Goal: Check status: Check status

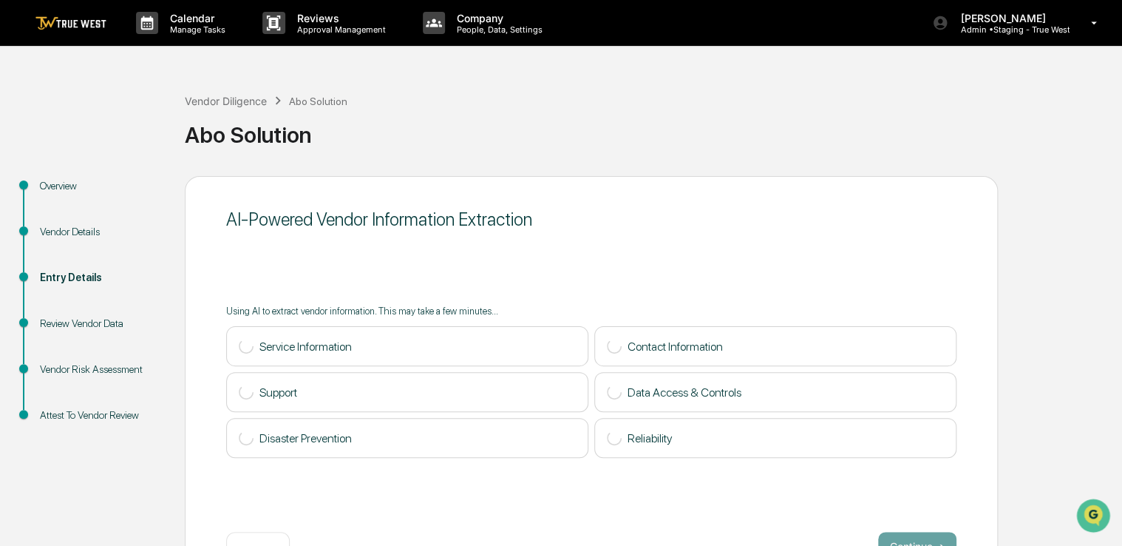
drag, startPoint x: 783, startPoint y: 173, endPoint x: 701, endPoint y: 134, distance: 90.3
drag, startPoint x: 701, startPoint y: 134, endPoint x: 632, endPoint y: 120, distance: 70.7
click at [632, 121] on div "Abo Solution" at bounding box center [650, 134] width 930 height 27
click at [242, 99] on div "Vendor Diligence" at bounding box center [226, 101] width 82 height 13
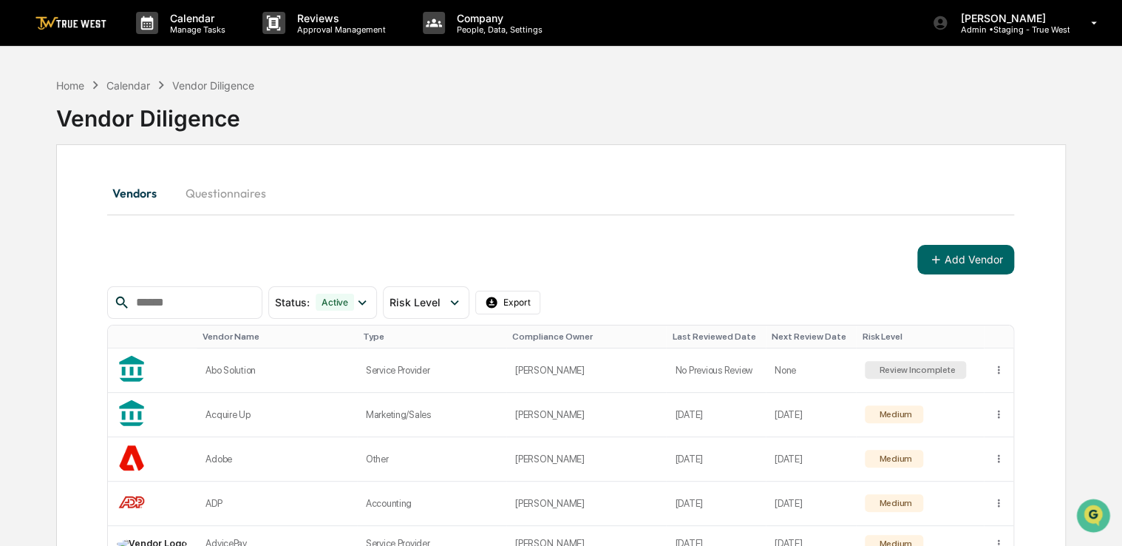
scroll to position [14, 0]
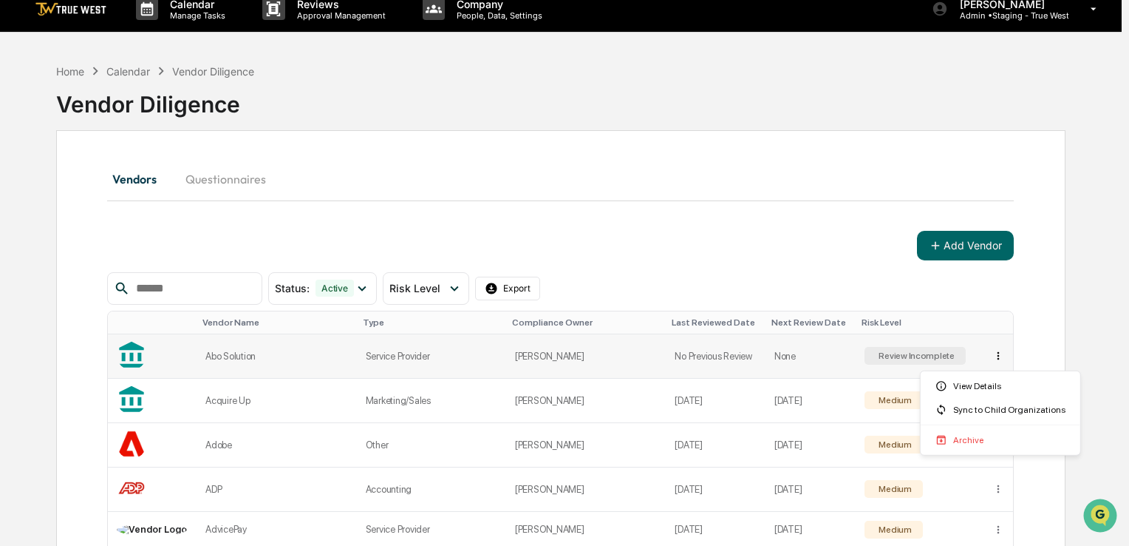
click at [995, 361] on html "Calendar Manage Tasks Reviews Approval Management Company People, Data, Setting…" at bounding box center [564, 259] width 1129 height 546
click at [985, 382] on div "View Details" at bounding box center [1001, 386] width 154 height 24
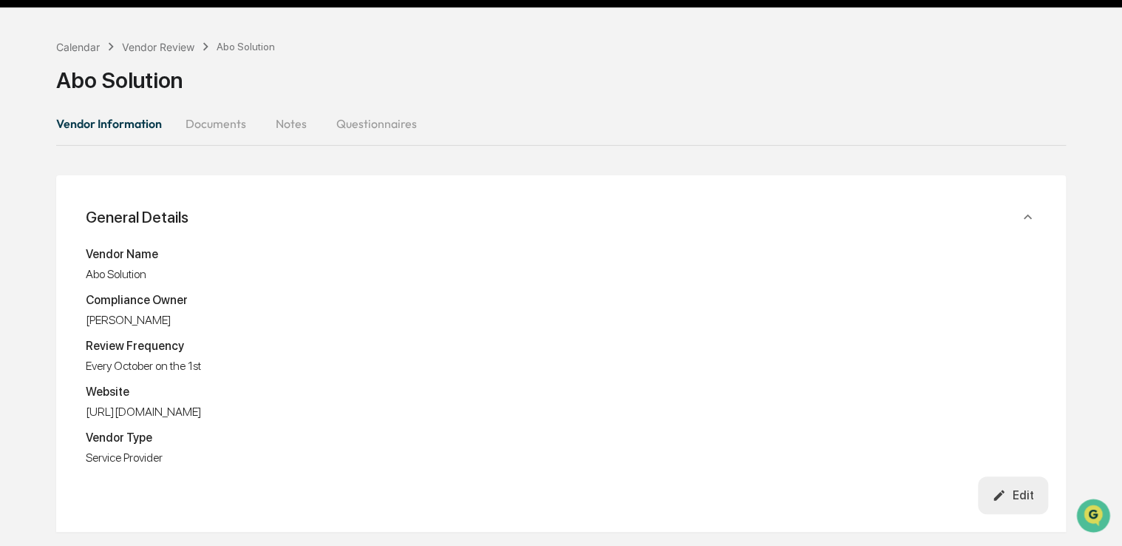
scroll to position [26, 0]
